Goal: Find specific page/section: Find specific page/section

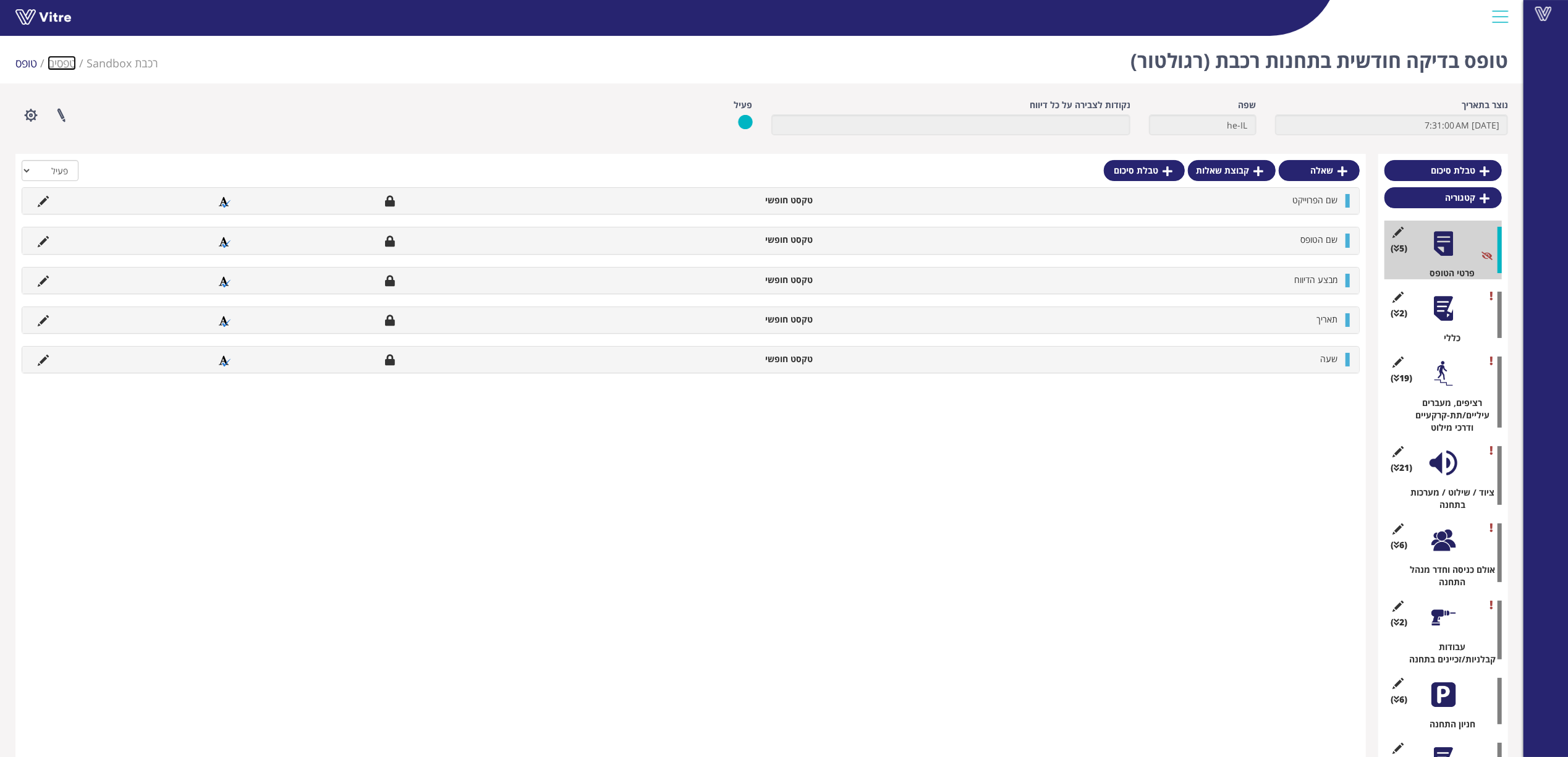
click at [67, 58] on link "טפסים" at bounding box center [62, 63] width 29 height 15
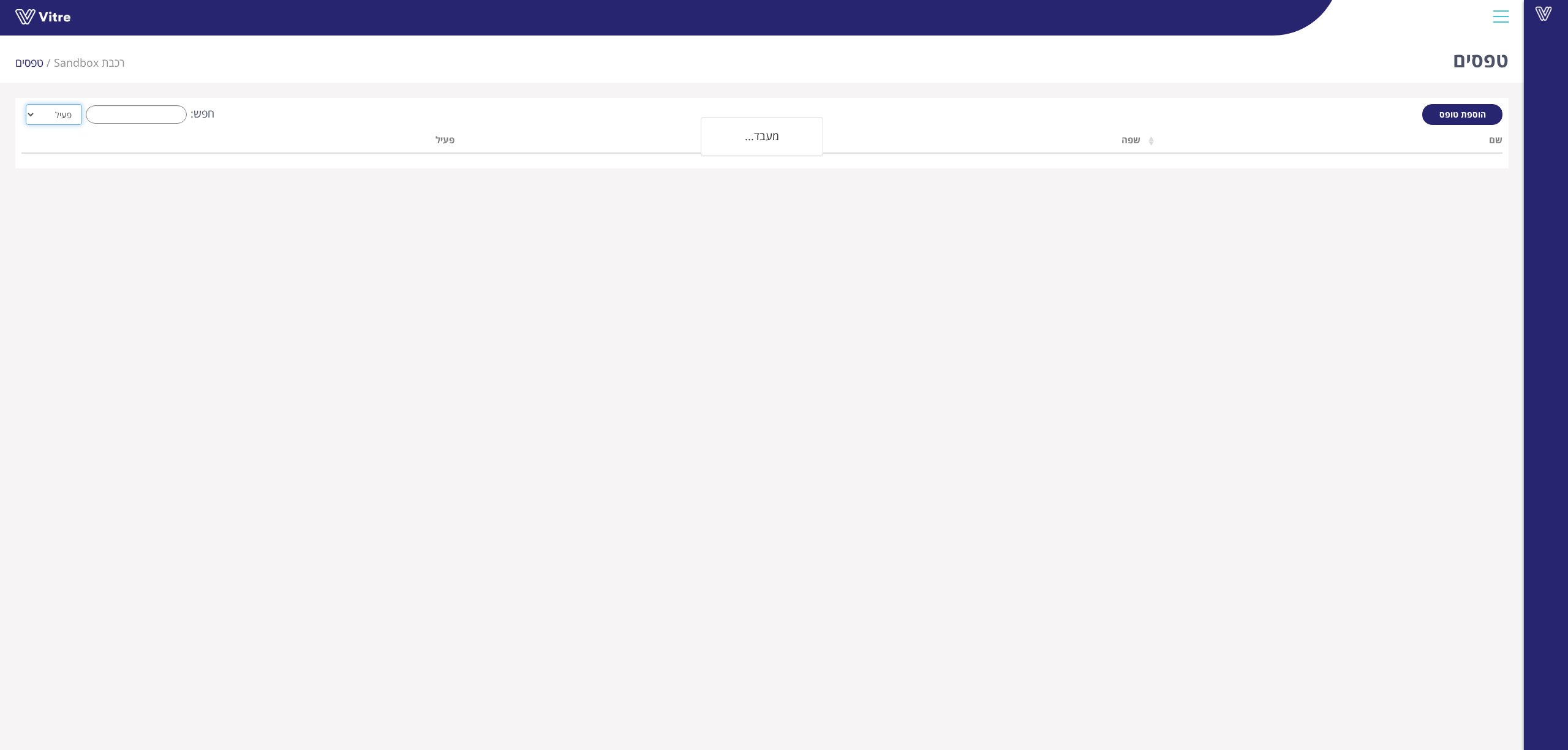
click at [78, 115] on select "הכל פעיל לא פעיל" at bounding box center [54, 114] width 57 height 21
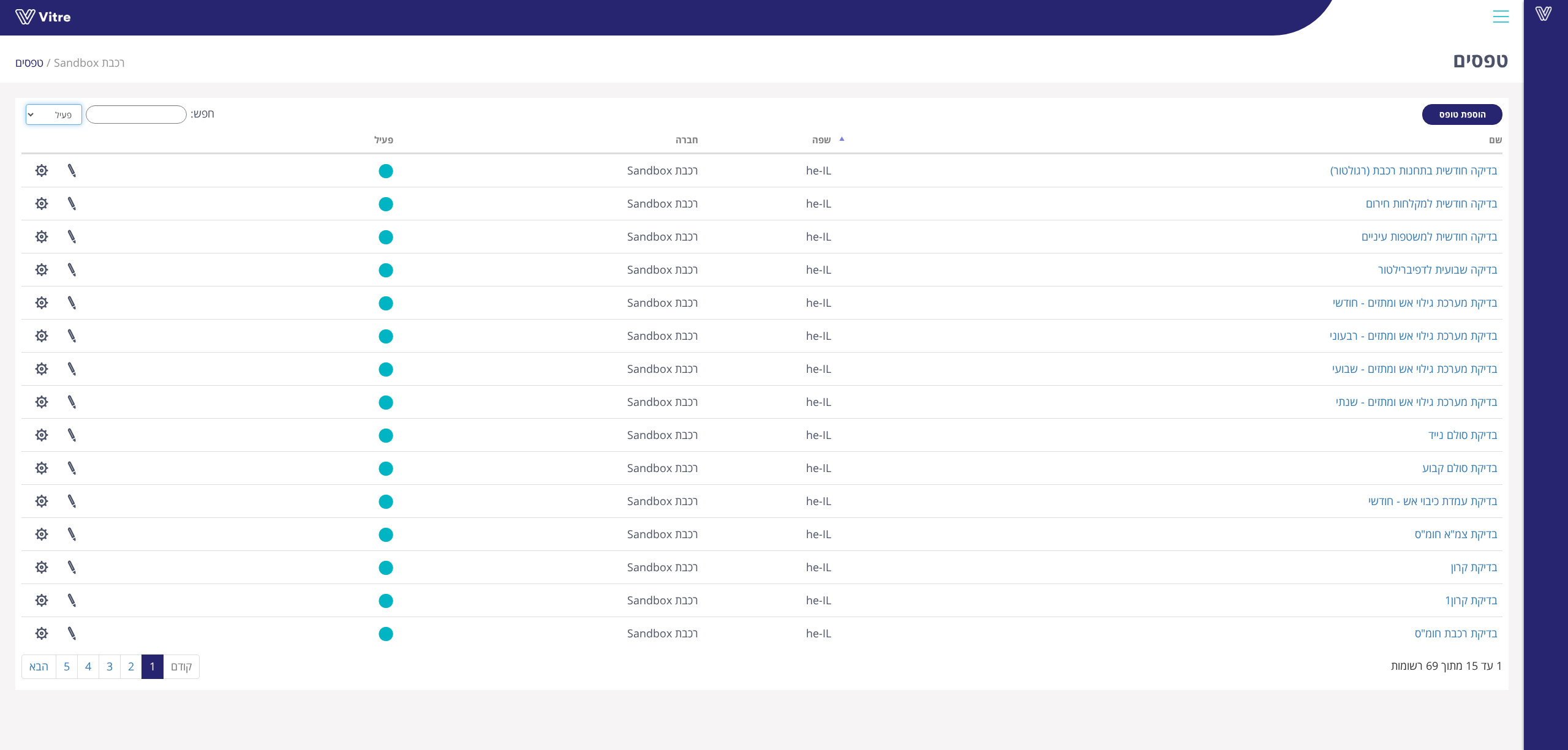
select select "2"
click at [26, 104] on select "הכל פעיל לא פעיל" at bounding box center [54, 114] width 57 height 21
click at [132, 108] on input "חפש:" at bounding box center [136, 114] width 101 height 19
type input "ד"
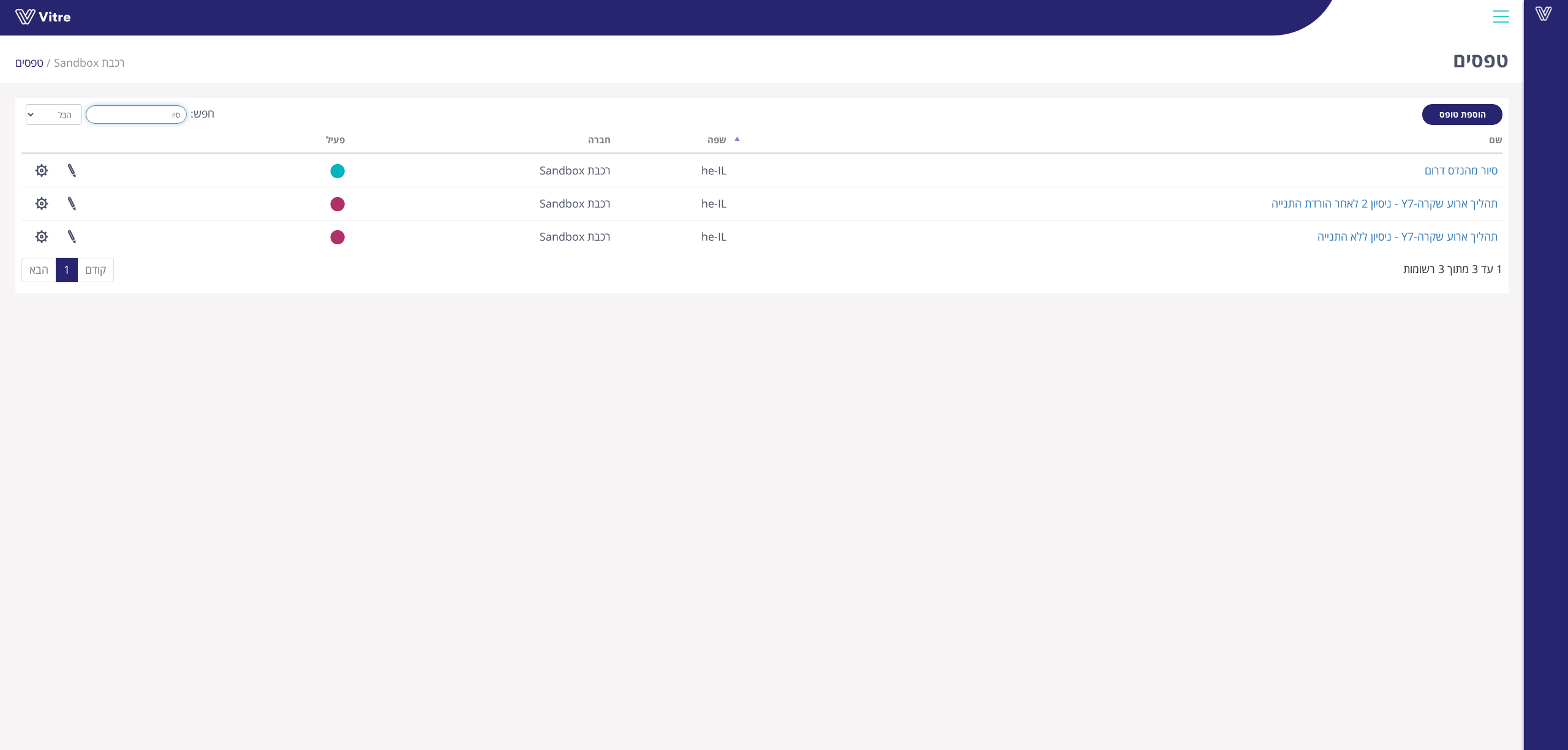
type input "סיו"
